Goal: Transaction & Acquisition: Purchase product/service

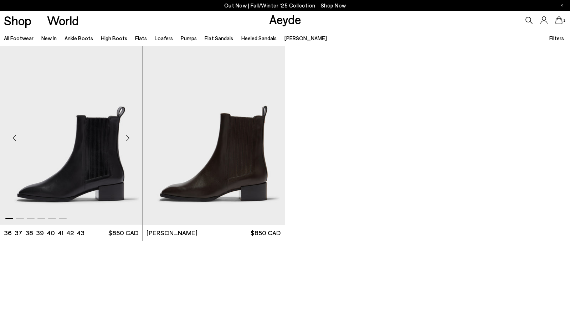
click at [100, 168] on img "1 / 6" at bounding box center [71, 135] width 142 height 179
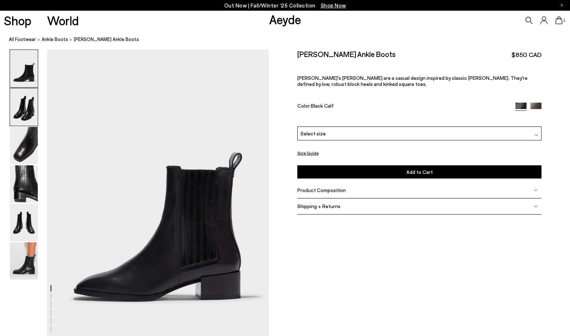
click at [26, 113] on img at bounding box center [24, 106] width 28 height 37
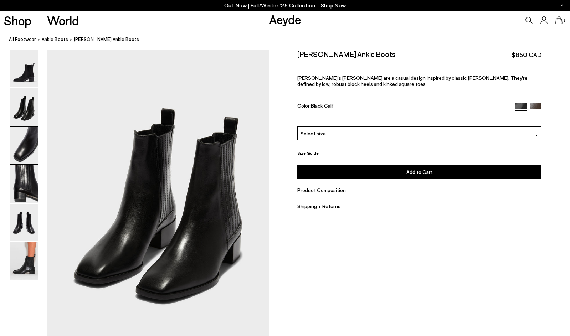
click at [24, 140] on img at bounding box center [24, 145] width 28 height 37
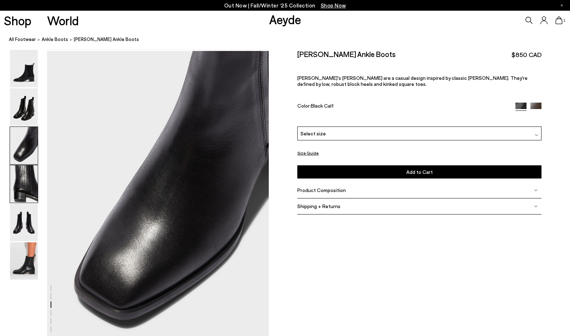
scroll to position [594, 0]
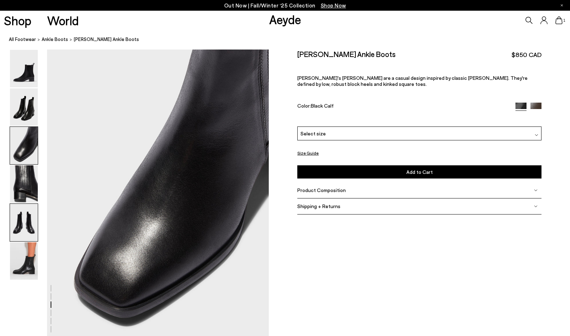
click at [23, 217] on img at bounding box center [24, 222] width 28 height 37
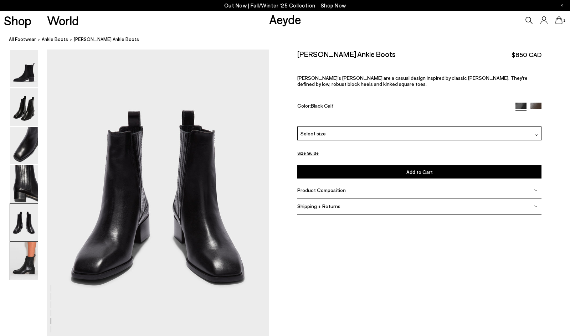
click at [20, 265] on img at bounding box center [24, 260] width 28 height 37
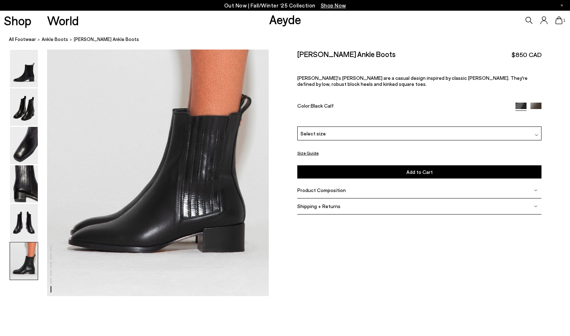
scroll to position [1533, 0]
click at [537, 102] on div "Neil Leather Ankle Boots $850 CAD Aeyde's Neil boots are a casual design inspir…" at bounding box center [419, 88] width 244 height 77
click at [536, 104] on img at bounding box center [535, 108] width 11 height 11
